Goal: Use online tool/utility: Utilize a website feature to perform a specific function

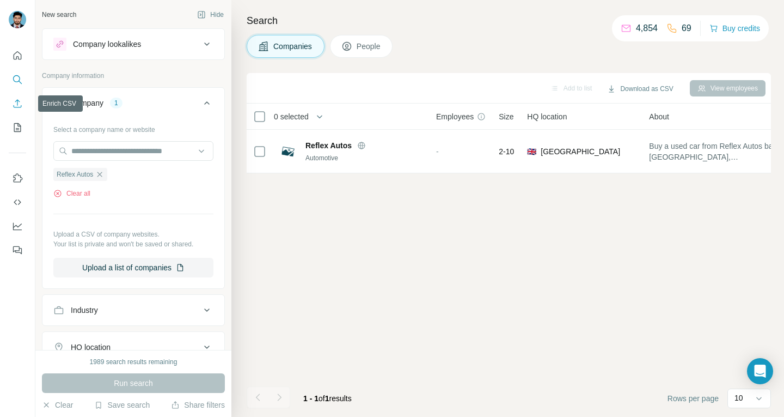
click at [21, 109] on button "Enrich CSV" at bounding box center [17, 104] width 17 height 20
click at [17, 103] on icon "Enrich CSV" at bounding box center [18, 103] width 8 height 8
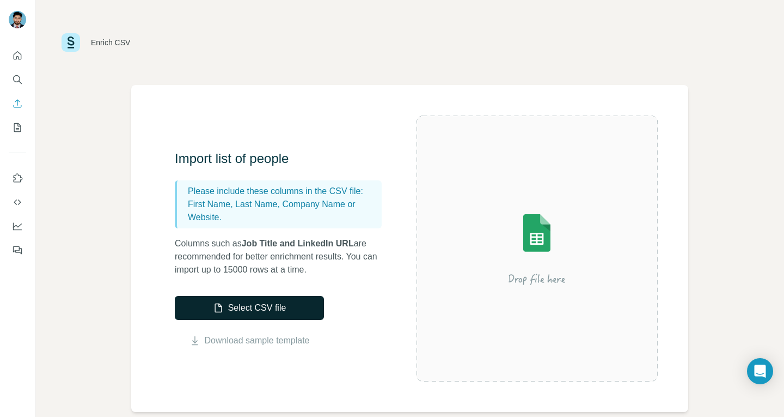
click at [262, 305] on button "Select CSV file" at bounding box center [249, 308] width 149 height 24
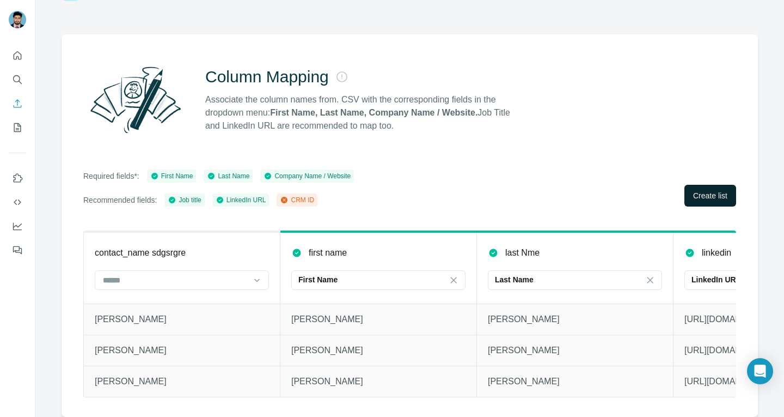
click at [693, 190] on span "Create list" at bounding box center [710, 195] width 34 height 11
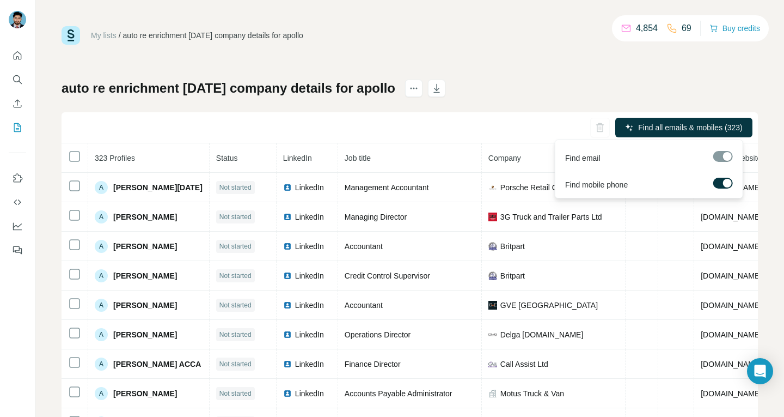
click at [717, 185] on label at bounding box center [723, 183] width 20 height 11
click at [719, 161] on div at bounding box center [723, 156] width 20 height 11
click at [728, 191] on div "Find mobile phone" at bounding box center [649, 182] width 183 height 27
click at [728, 186] on label at bounding box center [723, 183] width 20 height 11
click at [674, 124] on span "Find all emails & mobiles (323)" at bounding box center [690, 127] width 104 height 11
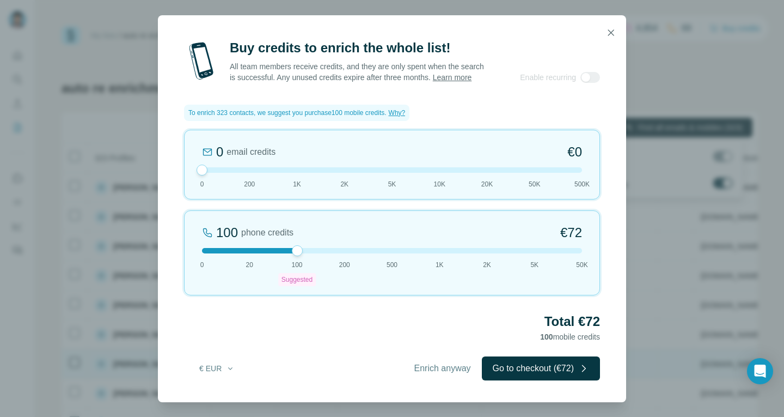
click at [444, 367] on span "Enrich anyway" at bounding box center [442, 368] width 57 height 13
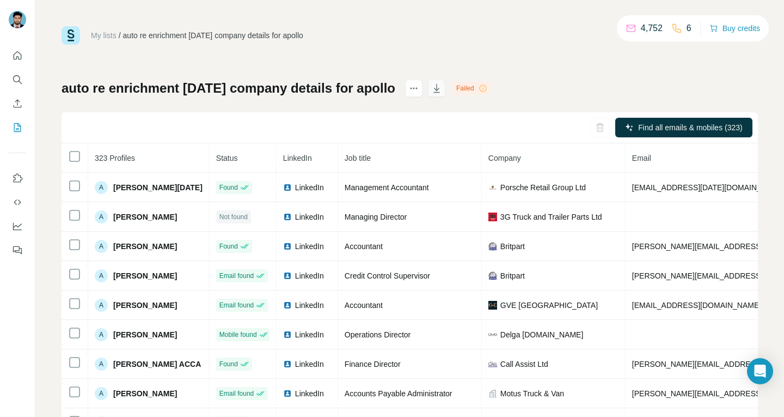
click at [439, 87] on icon "button" at bounding box center [436, 88] width 6 height 9
